Goal: Task Accomplishment & Management: Manage account settings

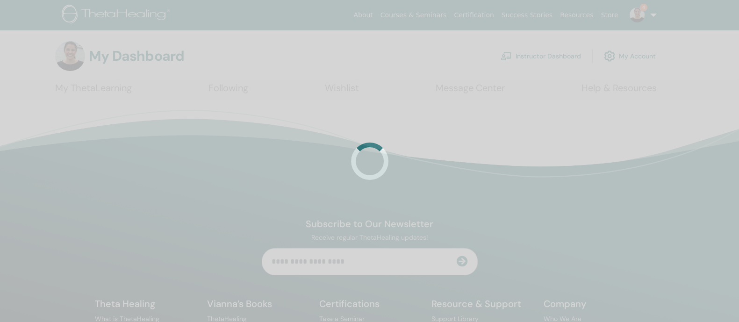
scroll to position [65146, 0]
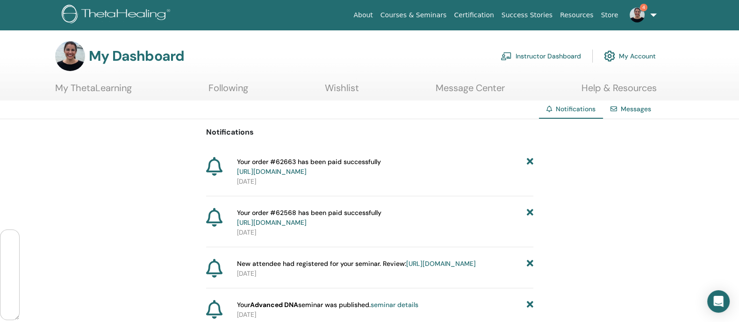
click at [528, 50] on link "Instructor Dashboard" at bounding box center [541, 56] width 80 height 21
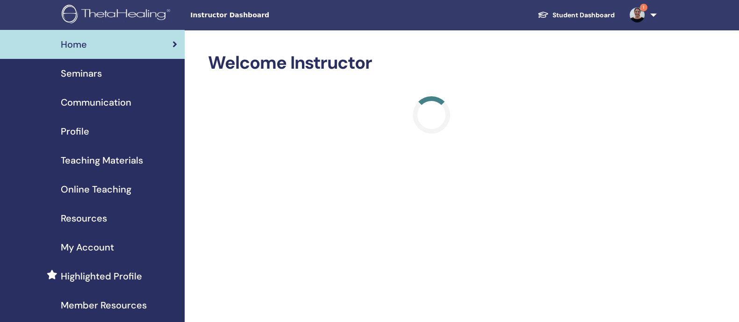
scroll to position [65146, 0]
click at [80, 71] on span "Seminars" at bounding box center [81, 73] width 41 height 14
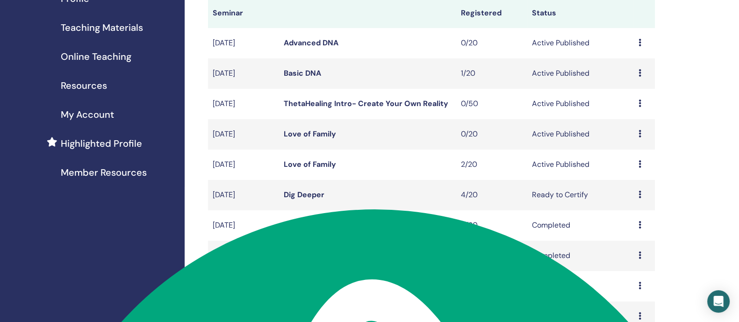
scroll to position [136, 0]
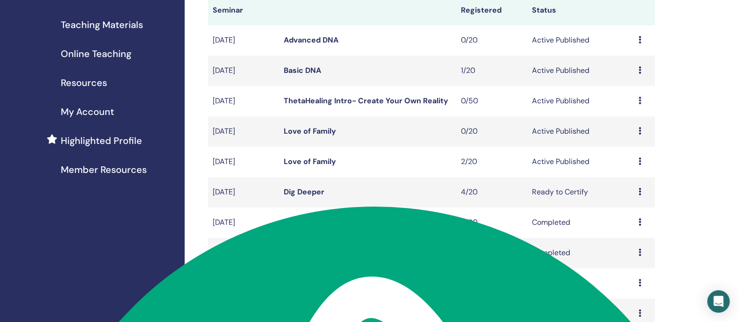
click at [640, 165] on icon at bounding box center [639, 161] width 3 height 7
click at [638, 204] on link "Attendees" at bounding box center [630, 207] width 36 height 10
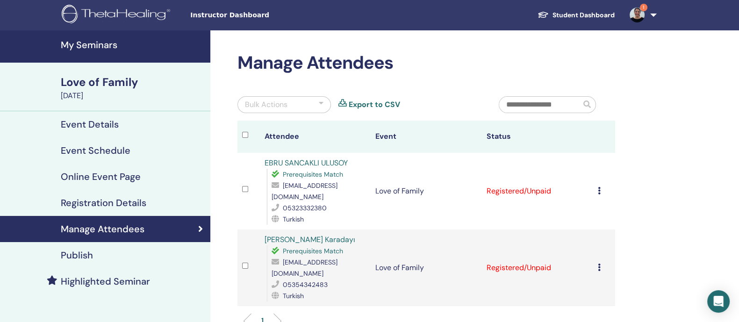
scroll to position [65146, 0]
